Goal: Use online tool/utility: Utilize a website feature to perform a specific function

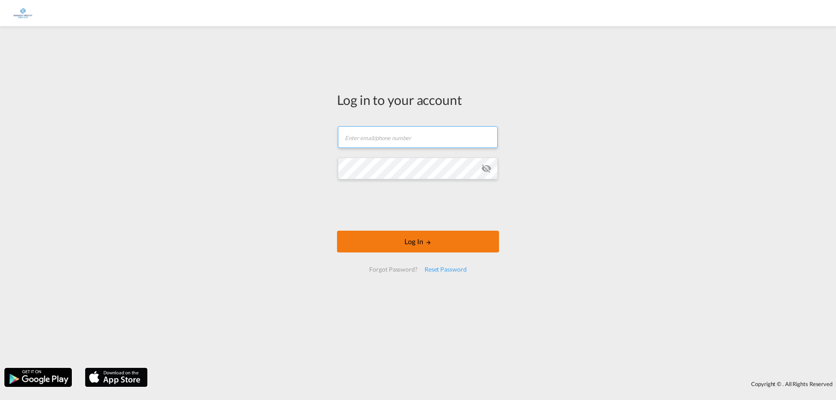
type input "[EMAIL_ADDRESS][DOMAIN_NAME]"
click at [427, 242] on md-icon "LOGIN" at bounding box center [428, 242] width 6 height 6
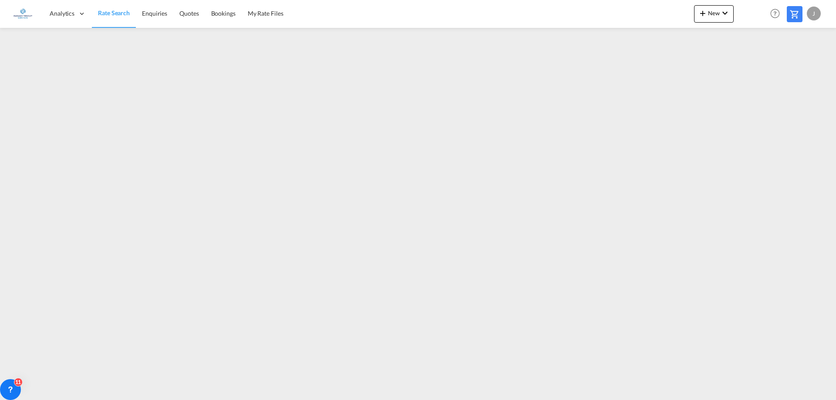
click at [811, 13] on div "J" at bounding box center [814, 14] width 14 height 14
click at [795, 67] on button "Logout" at bounding box center [803, 66] width 57 height 17
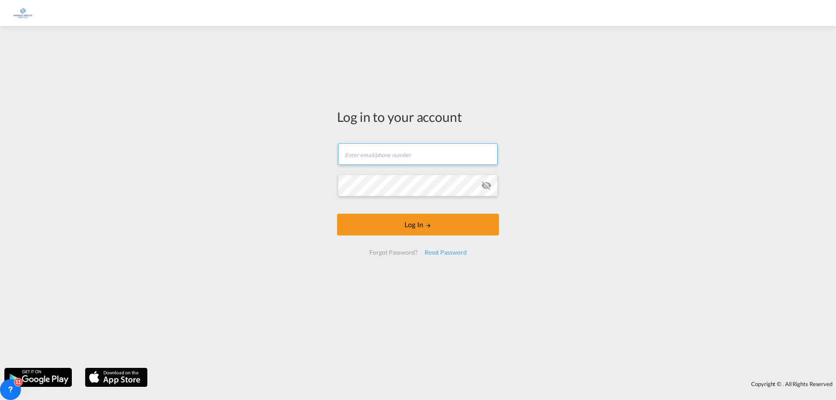
type input "[EMAIL_ADDRESS][DOMAIN_NAME]"
